Goal: Task Accomplishment & Management: Use online tool/utility

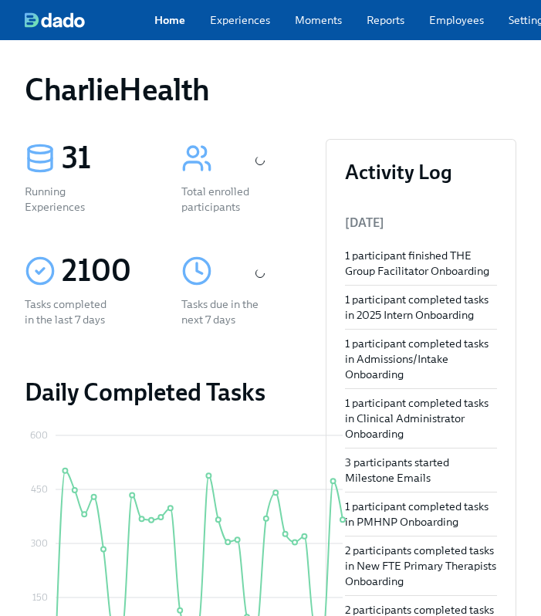
click at [434, 27] on link "Employees" at bounding box center [456, 19] width 55 height 15
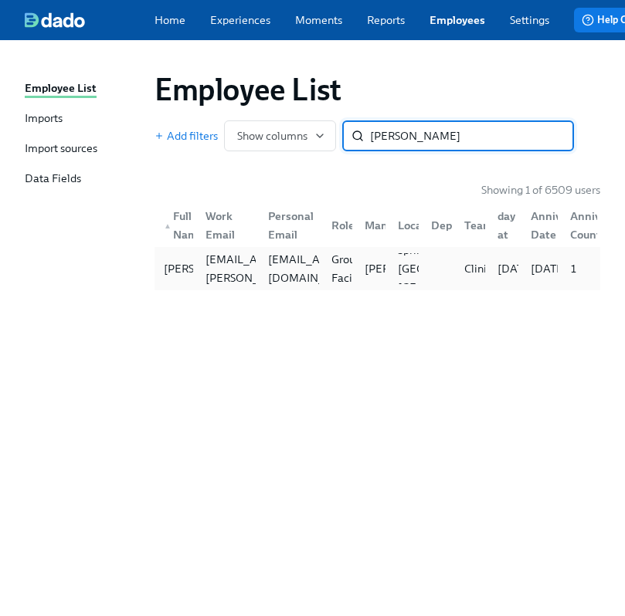
type input "marty c"
click at [320, 290] on div "Marty Caballero marty.caballero@charliehealth.com caballeromarty0@gmail.com Gro…" at bounding box center [377, 268] width 446 height 43
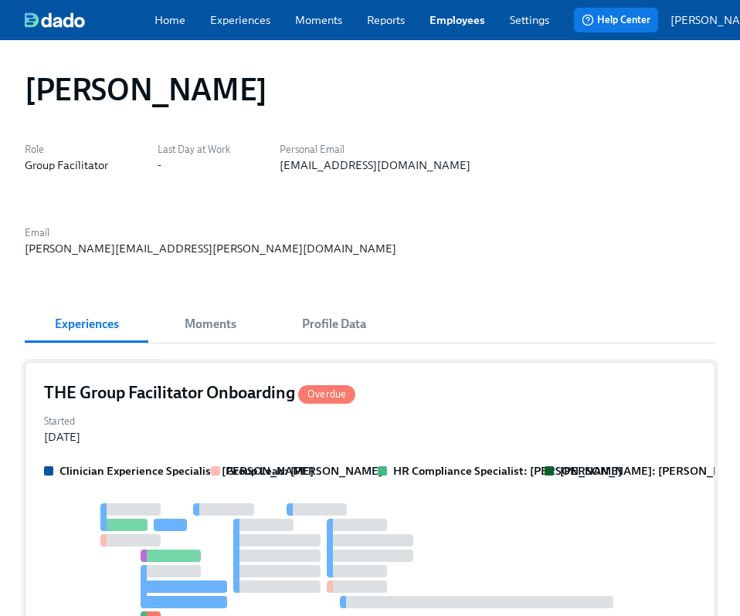
click at [358, 411] on div "Started Sep 11, 2025" at bounding box center [370, 428] width 652 height 34
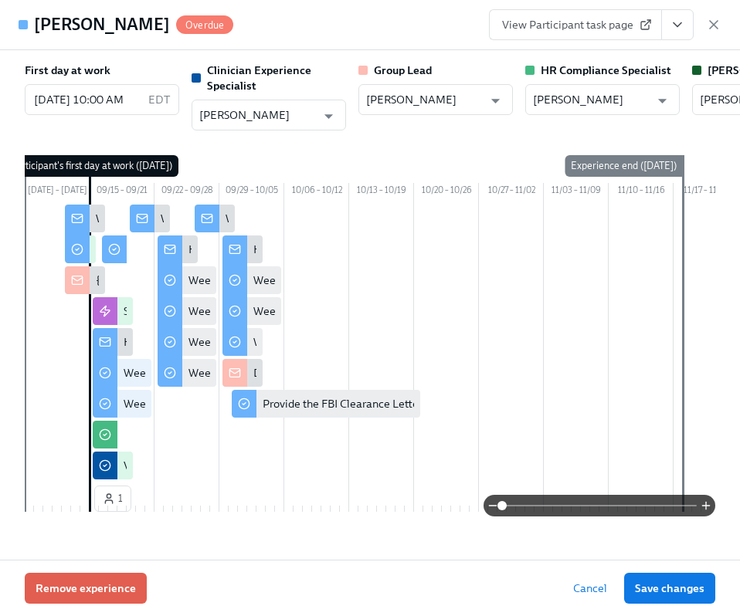
click at [541, 30] on icon "View task page" at bounding box center [676, 24] width 15 height 15
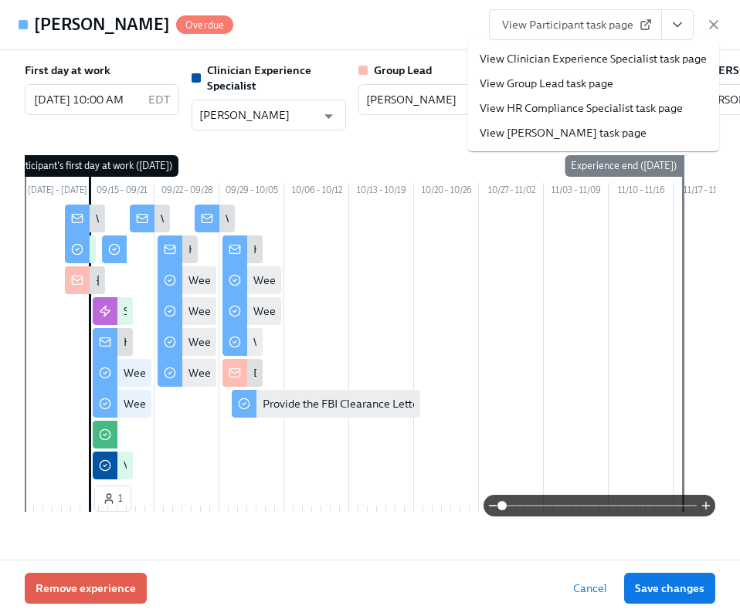
click at [534, 105] on link "View HR Compliance Specialist task page" at bounding box center [581, 107] width 203 height 15
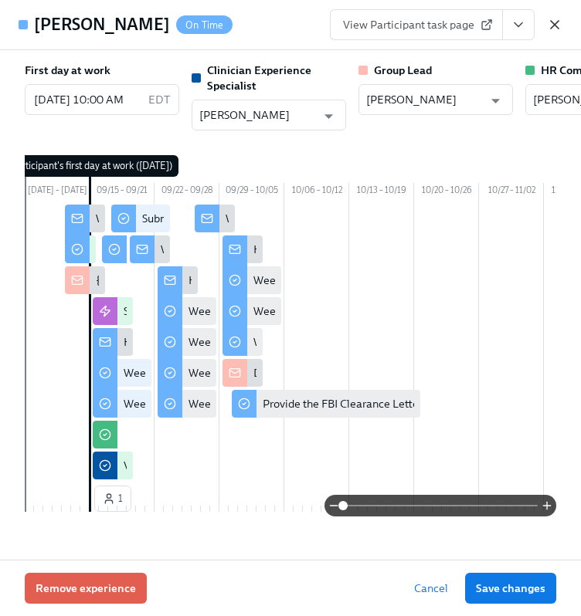
click at [541, 21] on icon "button" at bounding box center [555, 25] width 8 height 8
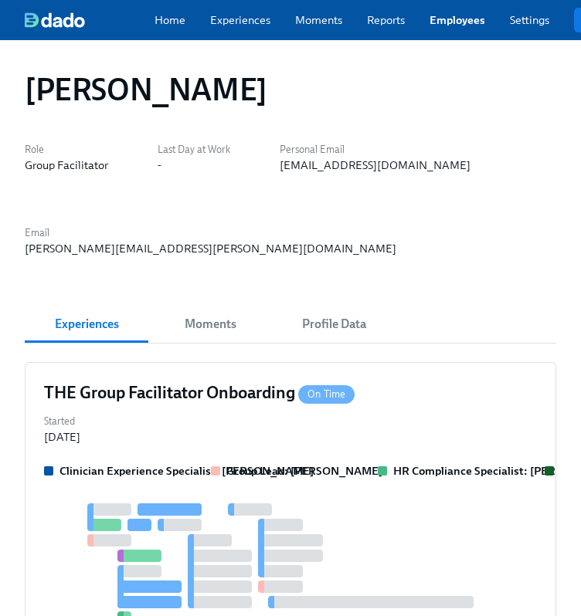
click at [432, 34] on div "Home Experiences Moments Reports Employees Settings Review us on G2 Help Center…" at bounding box center [406, 20] width 813 height 40
click at [471, 25] on link "Employees" at bounding box center [457, 19] width 56 height 15
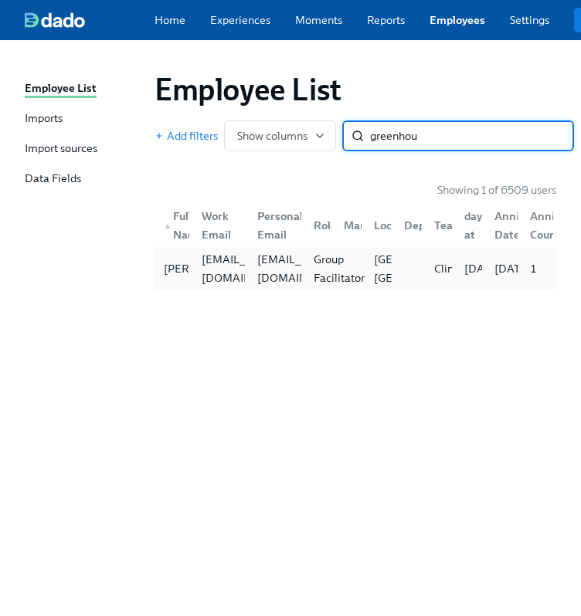
type input "greenhou"
click at [326, 263] on div "Group Facilitator" at bounding box center [338, 268] width 63 height 37
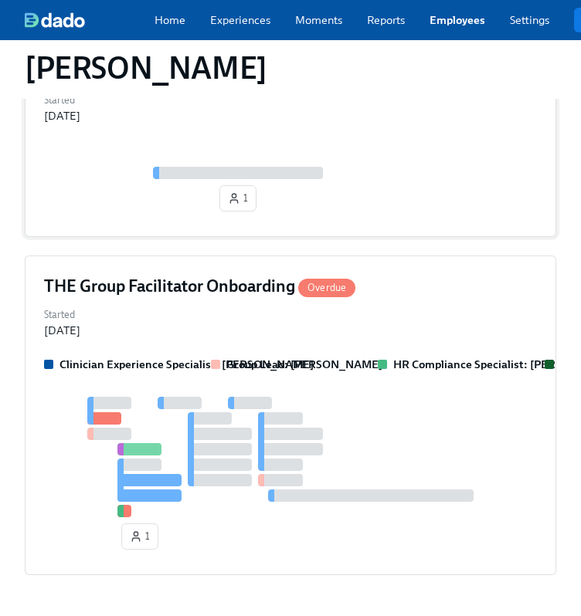
scroll to position [849, 0]
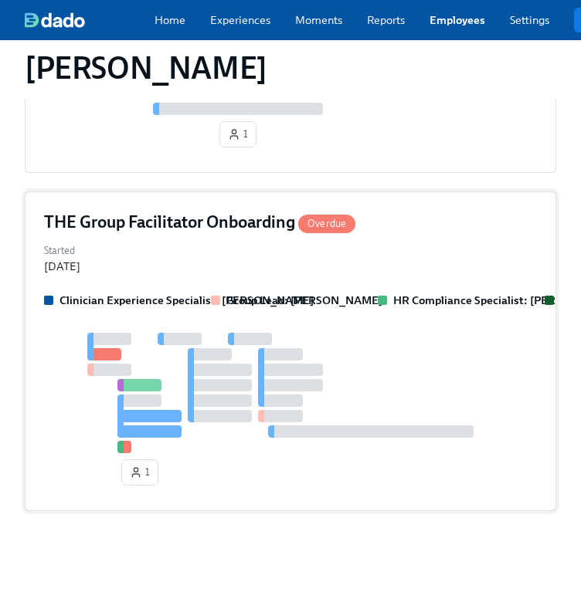
click at [304, 421] on div at bounding box center [290, 393] width 493 height 120
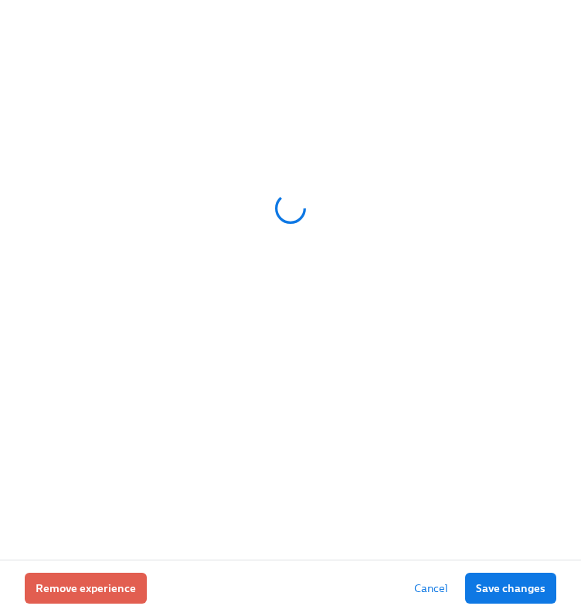
click at [304, 421] on div at bounding box center [290, 280] width 581 height 560
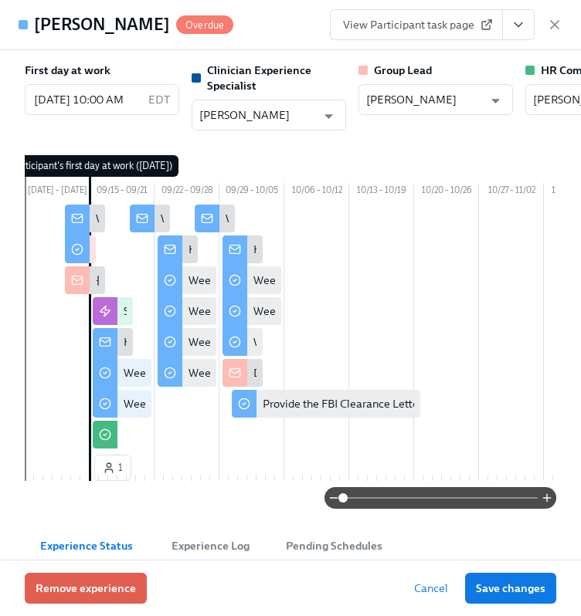
click at [512, 26] on icon "View task page" at bounding box center [517, 24] width 15 height 15
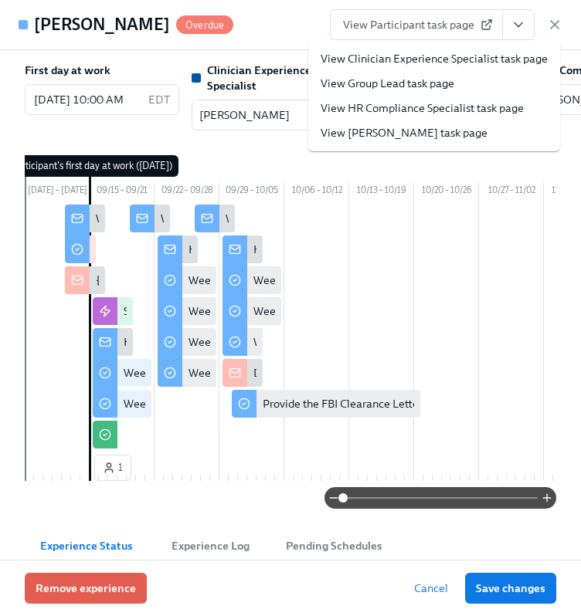
click at [418, 107] on link "View HR Compliance Specialist task page" at bounding box center [421, 107] width 203 height 15
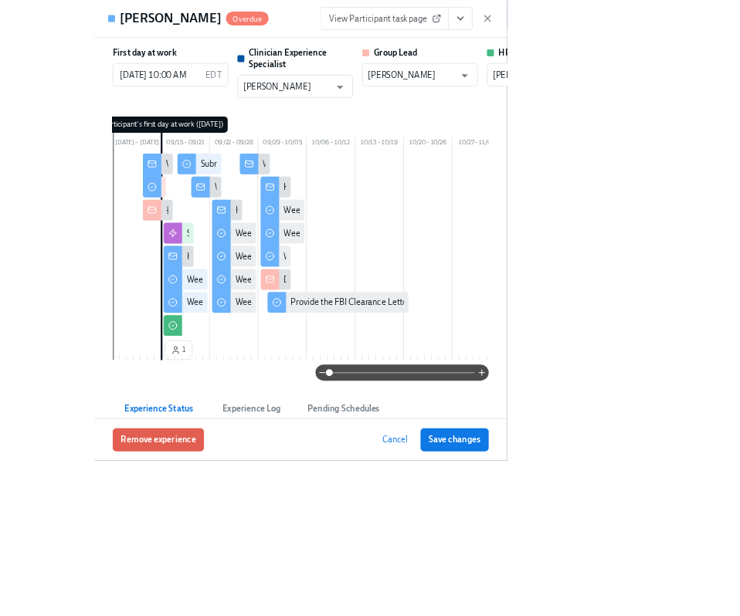
scroll to position [767, 0]
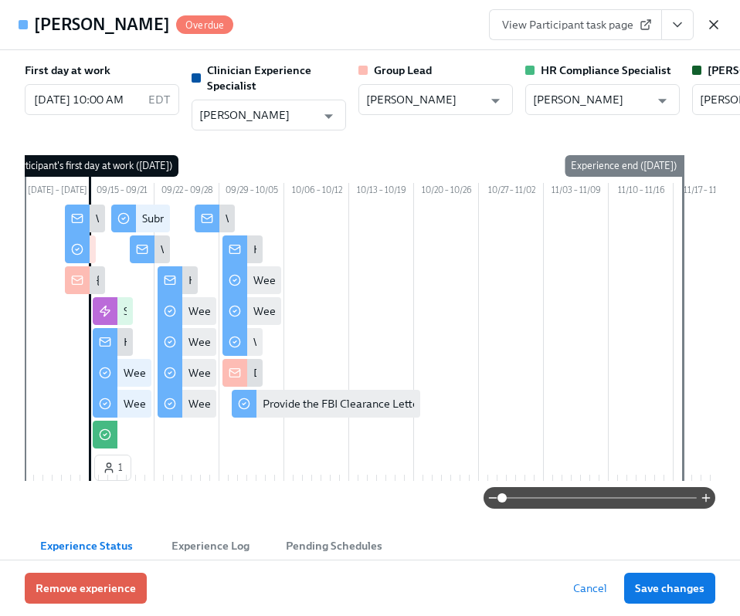
click at [541, 26] on icon "button" at bounding box center [714, 25] width 8 height 8
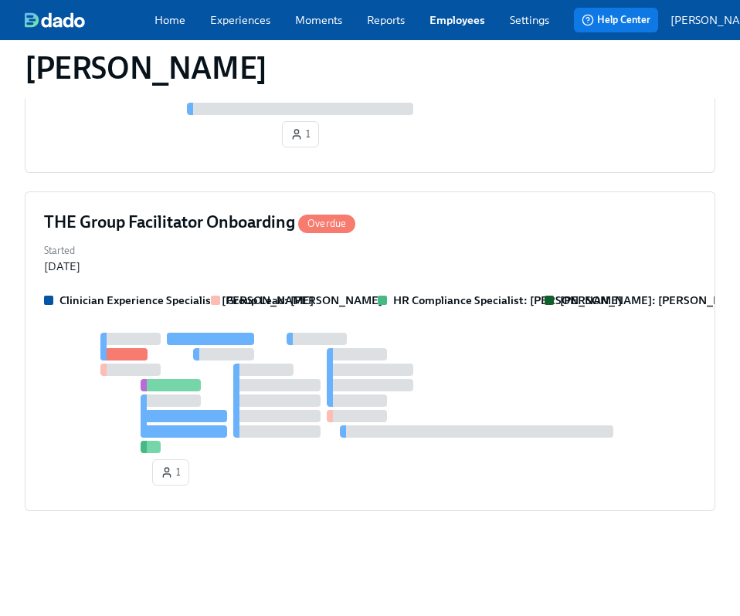
click at [425, 37] on div "Home Experiences Moments Reports Employees Settings Review us on G2 Help Center…" at bounding box center [406, 20] width 813 height 40
click at [456, 22] on link "Employees" at bounding box center [457, 19] width 56 height 15
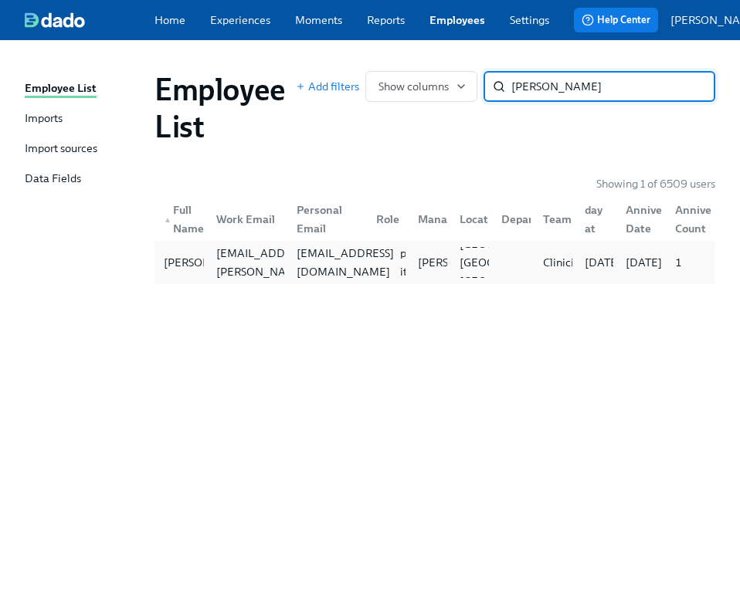
type input "katherine mar"
click at [317, 266] on div "kpinedo024@gmail.com" at bounding box center [345, 262] width 110 height 37
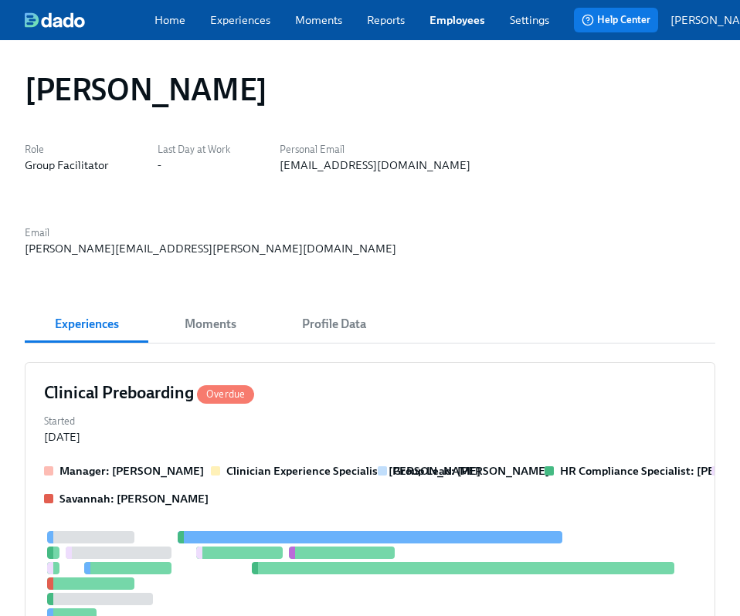
click at [317, 306] on div "Experiences Moments Profile Data" at bounding box center [370, 325] width 690 height 38
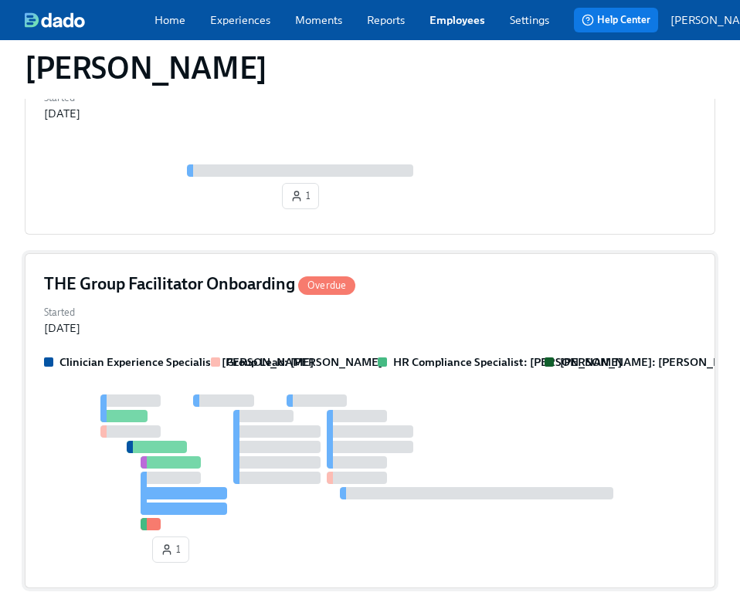
click at [294, 262] on div "THE Group Facilitator Onboarding Overdue Started Sep 11, 2025 Clinician Experie…" at bounding box center [370, 420] width 690 height 335
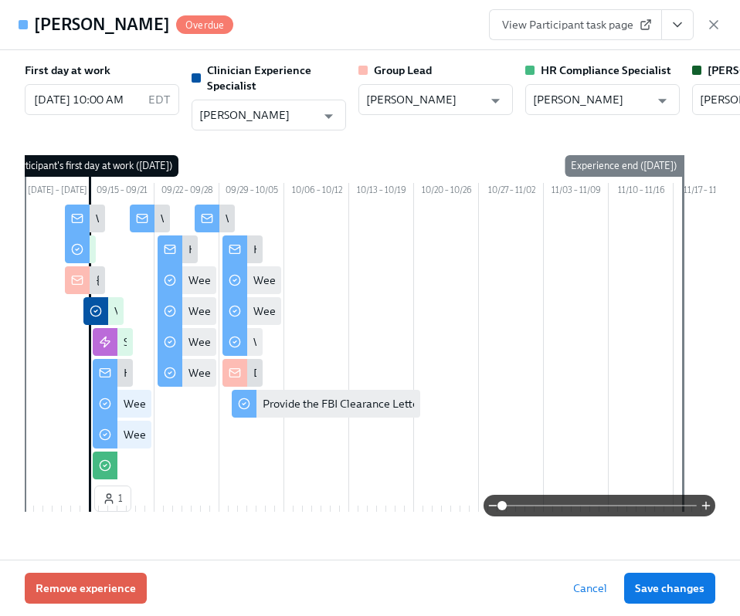
click at [541, 31] on icon "View task page" at bounding box center [676, 24] width 15 height 15
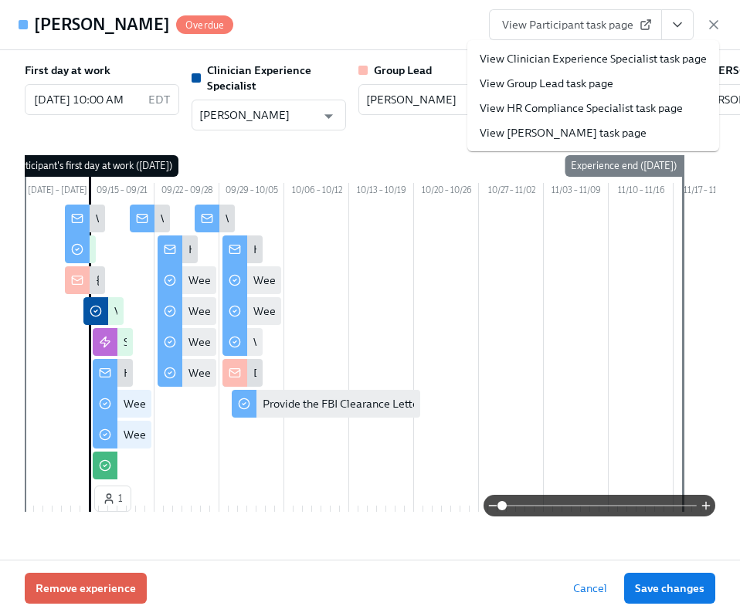
click at [541, 107] on link "View HR Compliance Specialist task page" at bounding box center [581, 107] width 203 height 15
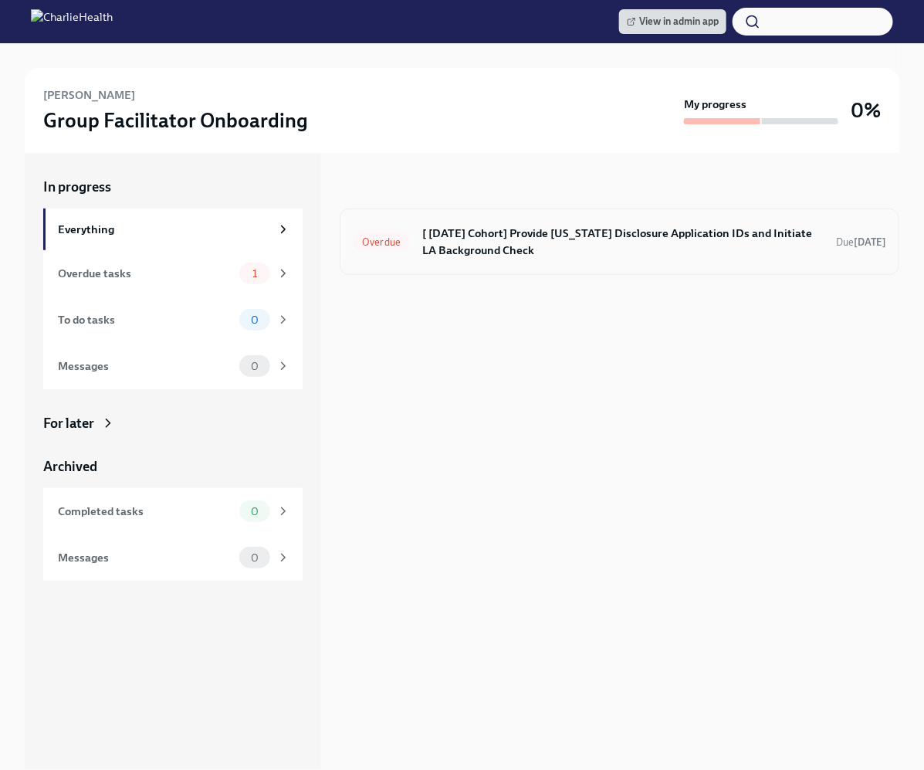
click at [485, 239] on h6 "[ [DATE] Cohort] Provide [US_STATE] Disclosure Application IDs and Initiate LA …" at bounding box center [623, 242] width 402 height 34
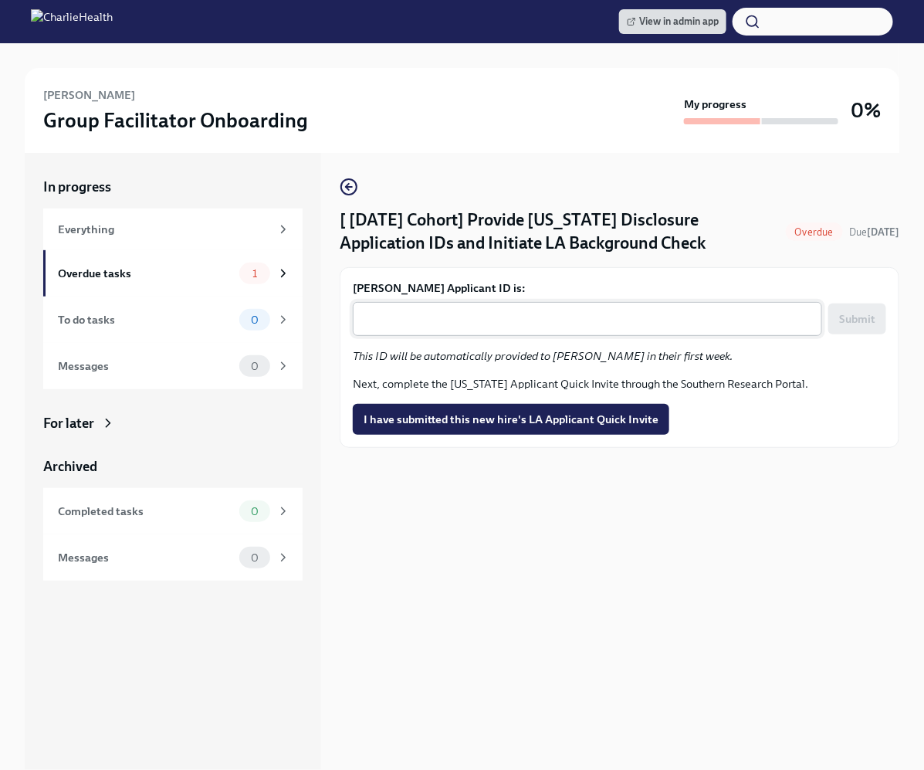
click at [469, 314] on textarea "[PERSON_NAME] Applicant ID is:" at bounding box center [587, 319] width 451 height 19
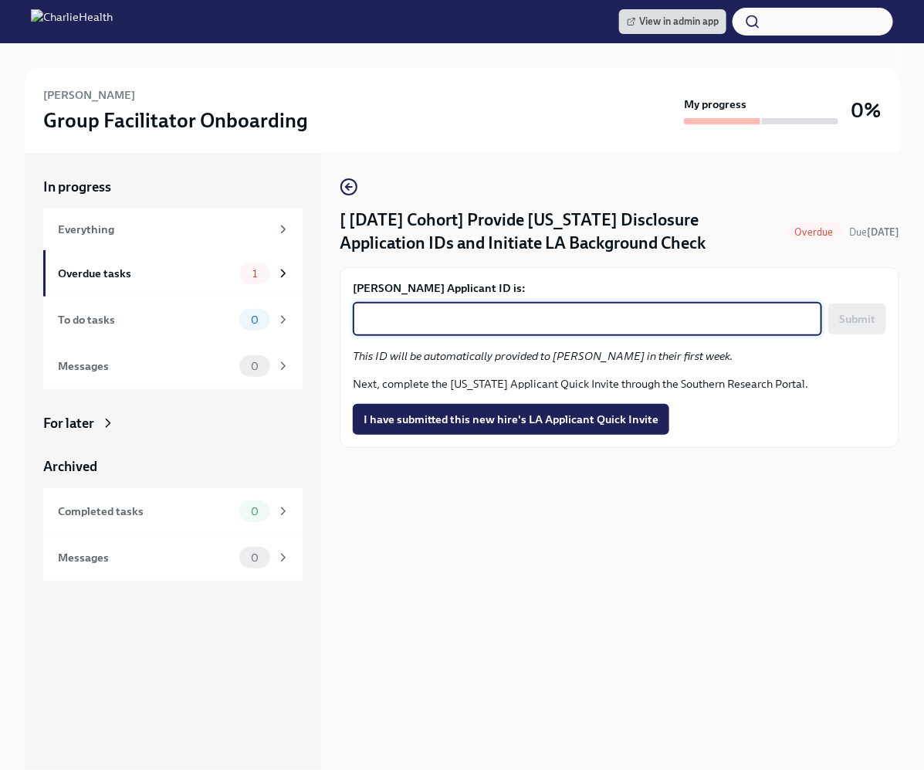
paste textarea "1250717"
type textarea "1250717"
click at [850, 320] on span "Submit" at bounding box center [857, 318] width 36 height 15
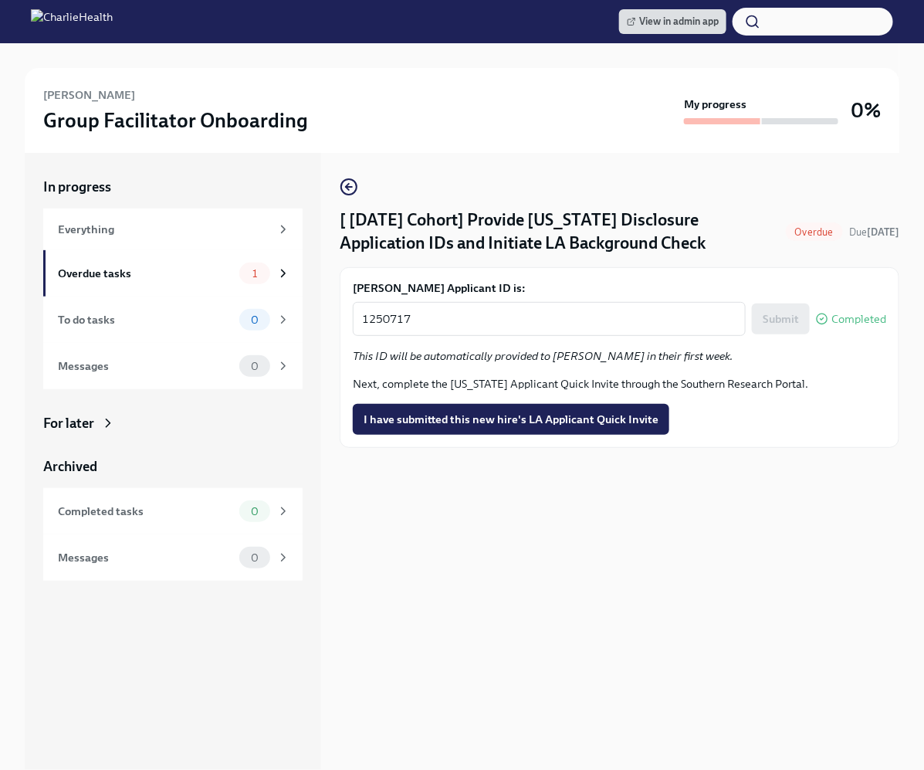
click at [588, 430] on button "I have submitted this new hire's LA Applicant Quick Invite" at bounding box center [511, 419] width 317 height 31
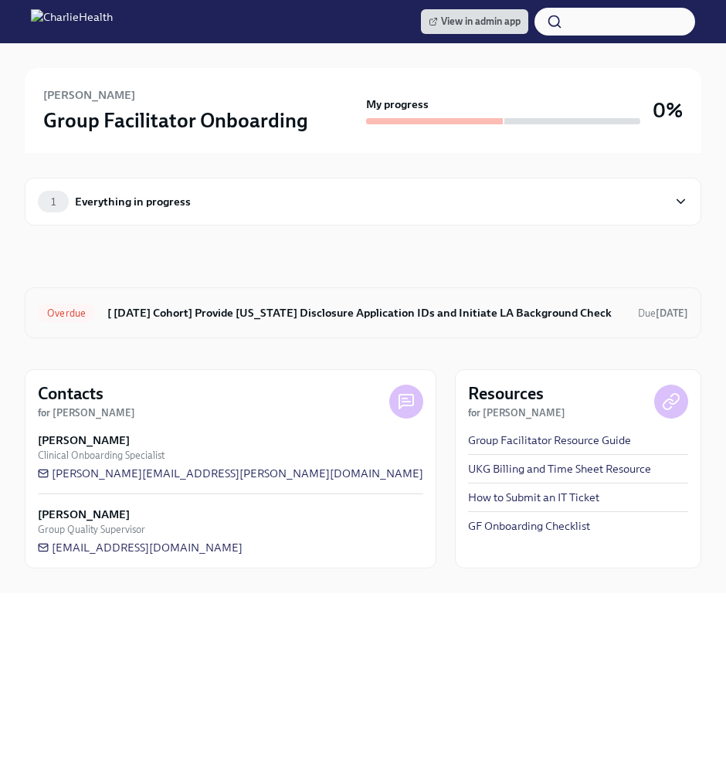
click at [323, 316] on h6 "[ [DATE] Cohort] Provide [US_STATE] Disclosure Application IDs and Initiate LA …" at bounding box center [366, 312] width 518 height 17
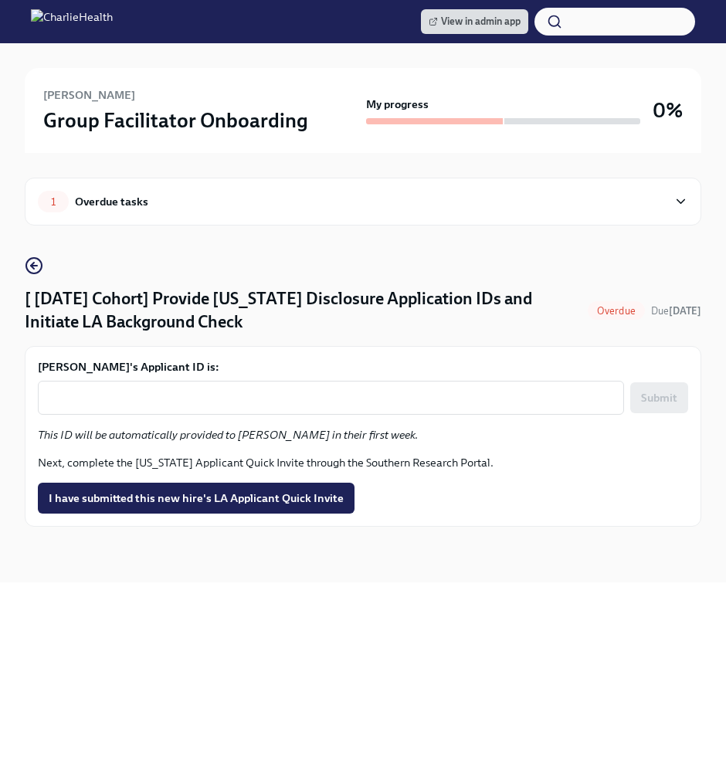
click at [269, 371] on label "Jasmine Greenhouse's Applicant ID is:" at bounding box center [363, 366] width 650 height 15
click at [269, 388] on textarea "Jasmine Greenhouse's Applicant ID is:" at bounding box center [331, 397] width 568 height 19
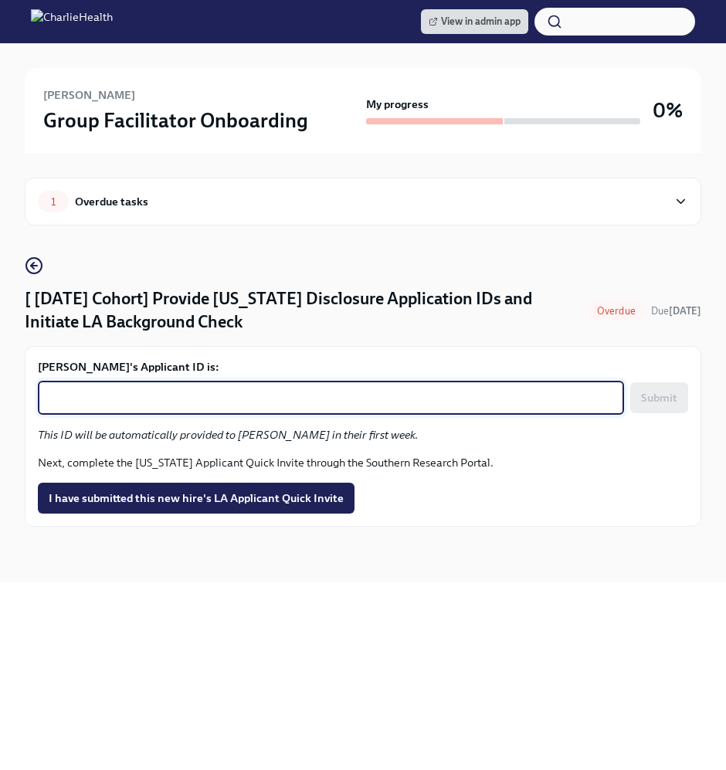
click at [266, 393] on textarea "Jasmine Greenhouse's Applicant ID is:" at bounding box center [331, 397] width 568 height 19
paste textarea "1250729"
type textarea "1250729"
click at [643, 395] on span "Submit" at bounding box center [659, 397] width 36 height 15
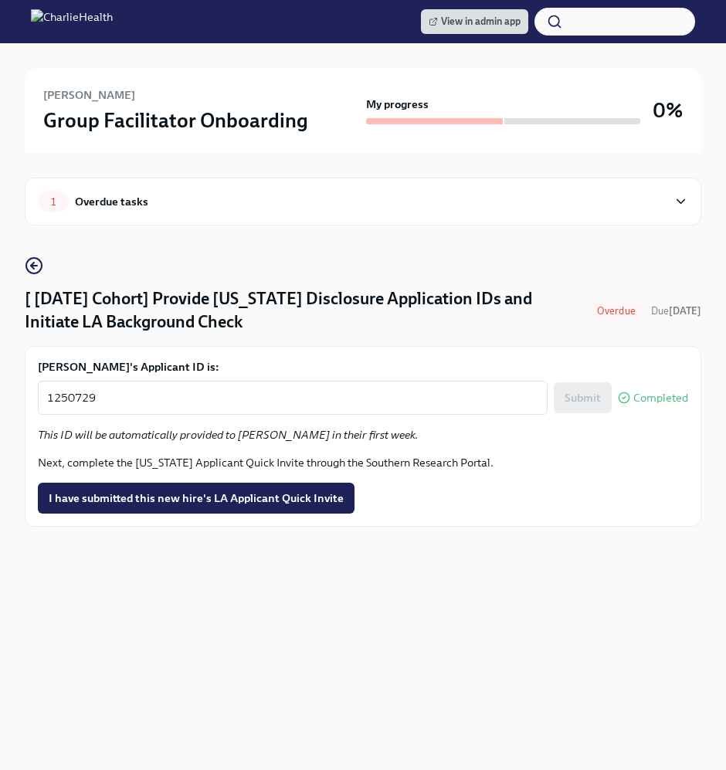
click at [191, 510] on button "I have submitted this new hire's LA Applicant Quick Invite" at bounding box center [196, 498] width 317 height 31
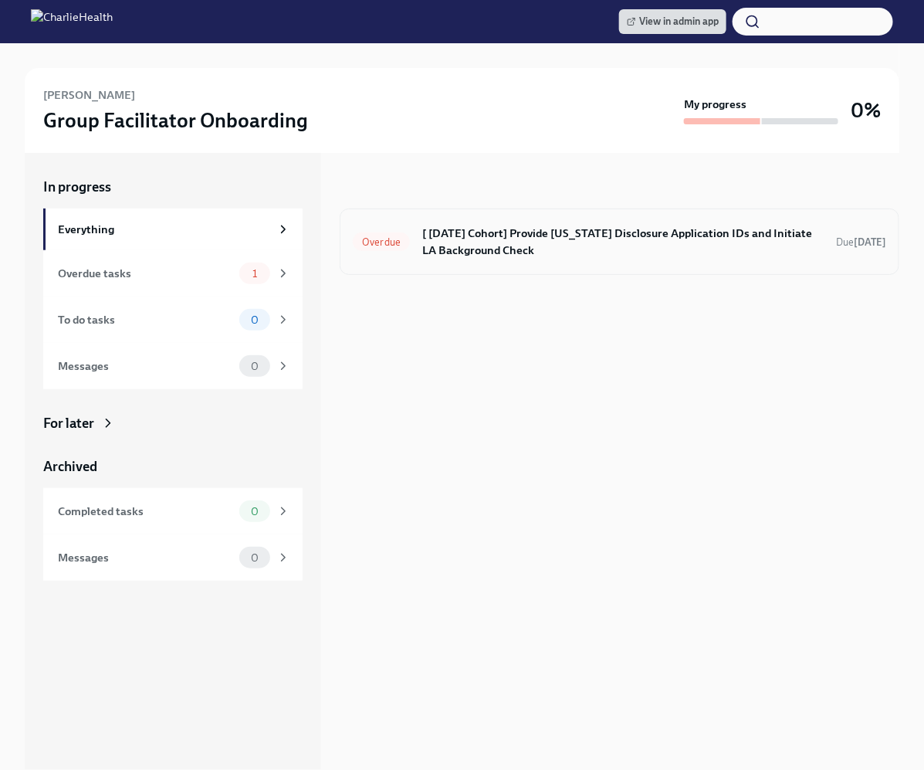
click at [635, 225] on h6 "[ [DATE] Cohort] Provide [US_STATE] Disclosure Application IDs and Initiate LA …" at bounding box center [623, 242] width 402 height 34
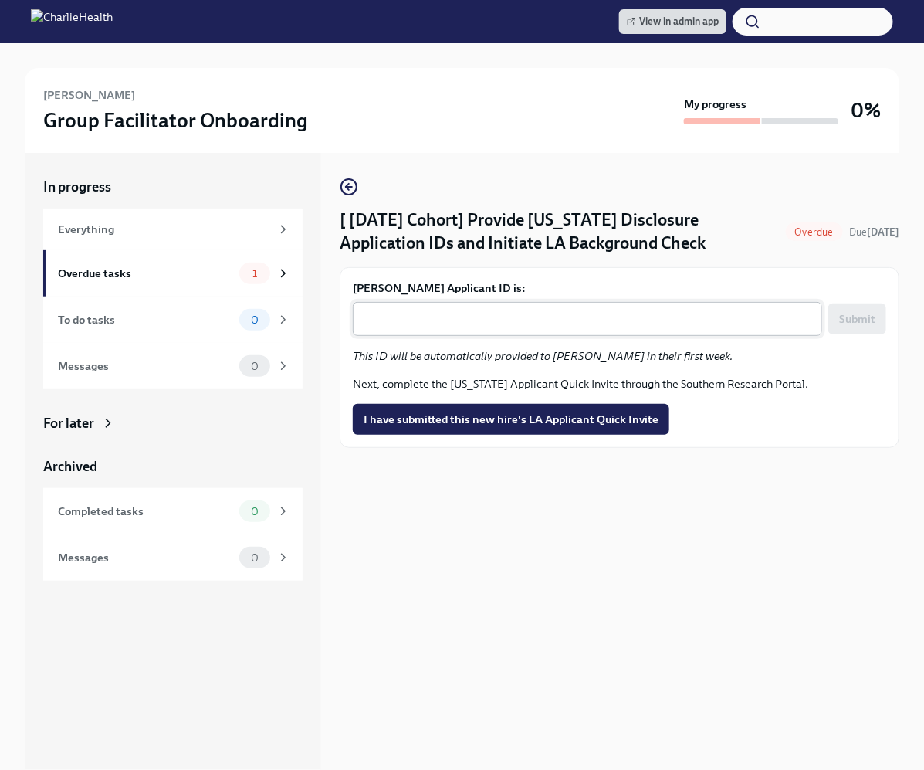
click at [511, 329] on div "x ​" at bounding box center [587, 319] width 469 height 34
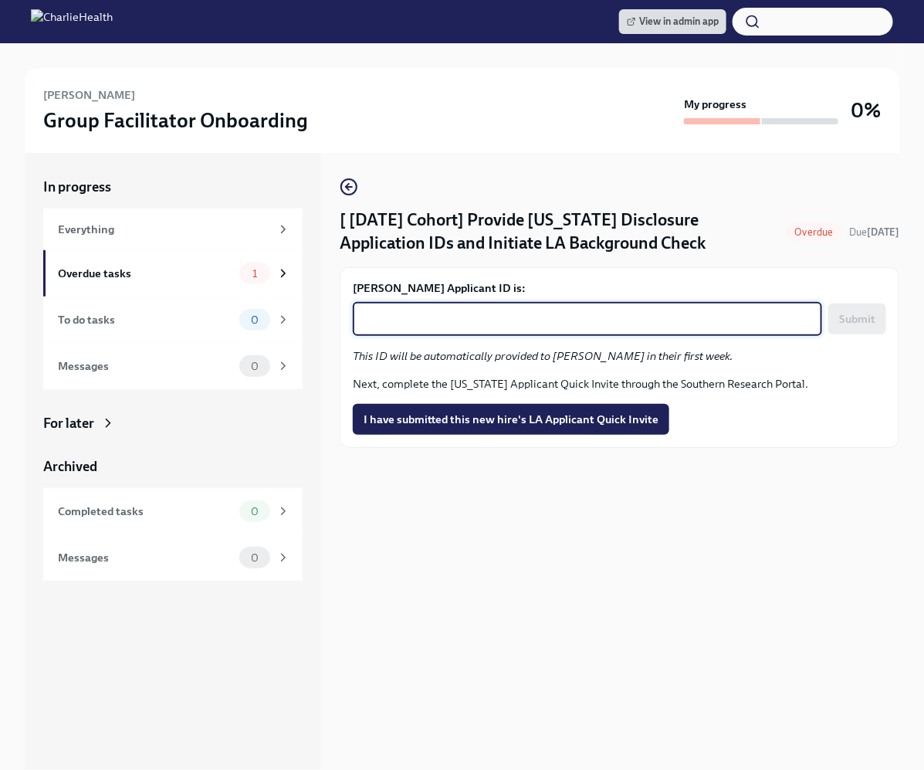
paste textarea "1250747"
type textarea "1250747"
click at [841, 315] on span "Submit" at bounding box center [857, 318] width 36 height 15
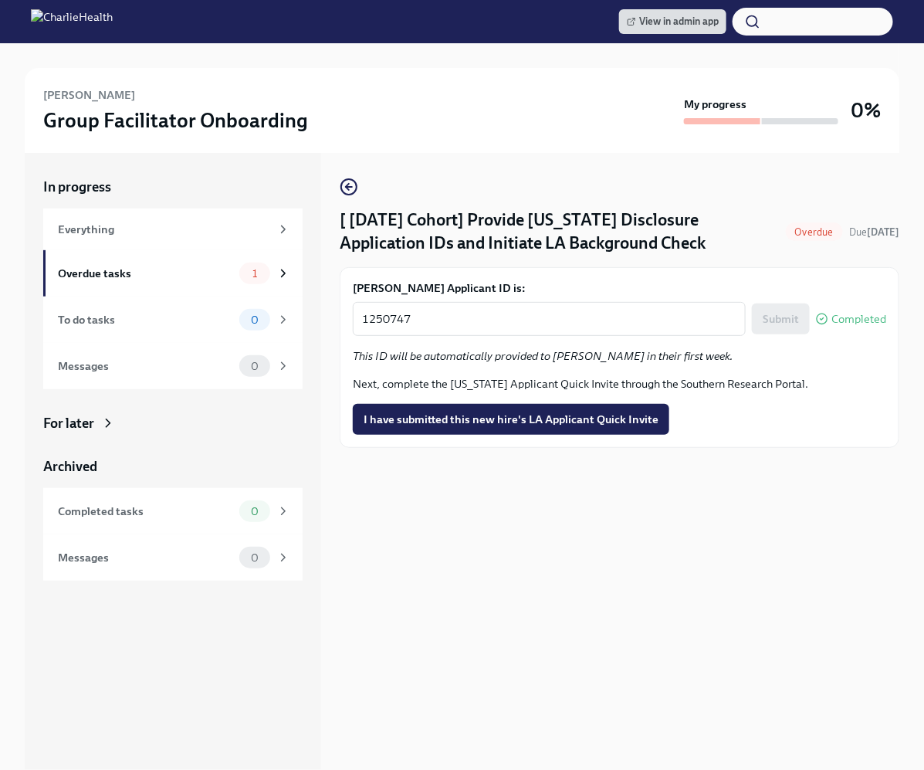
click at [563, 426] on button "I have submitted this new hire's LA Applicant Quick Invite" at bounding box center [511, 419] width 317 height 31
